Goal: Check status

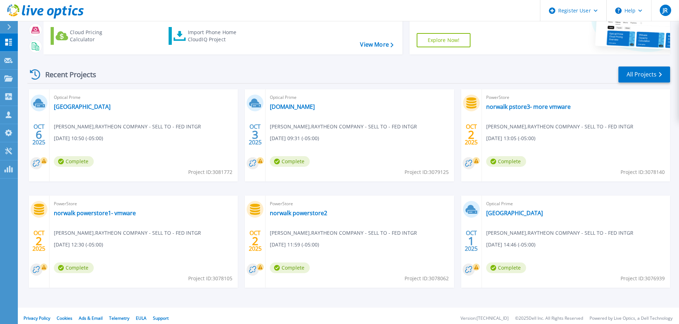
scroll to position [70, 0]
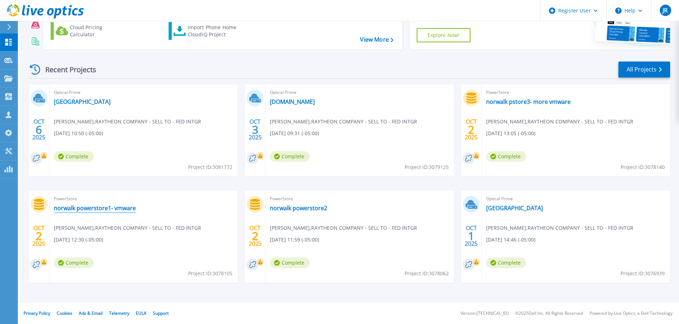
click at [100, 208] on link "norwalk powerstore1- vmware" at bounding box center [95, 208] width 82 height 7
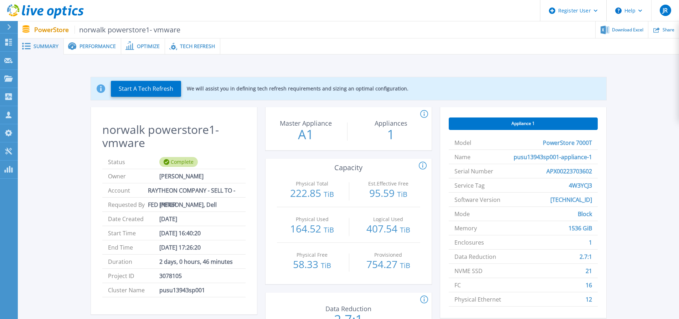
click at [107, 47] on span "Performance" at bounding box center [97, 46] width 36 height 5
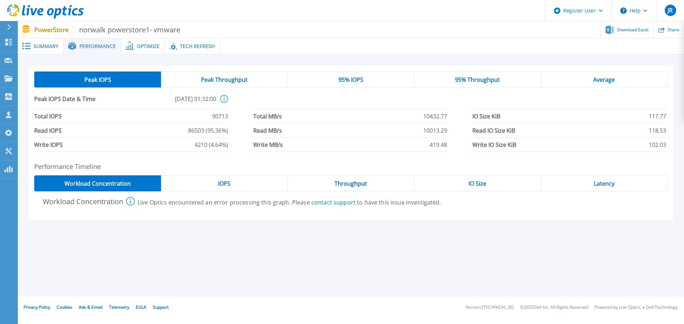
click at [613, 184] on span "Latency" at bounding box center [604, 184] width 21 height 6
